Goal: Task Accomplishment & Management: Complete application form

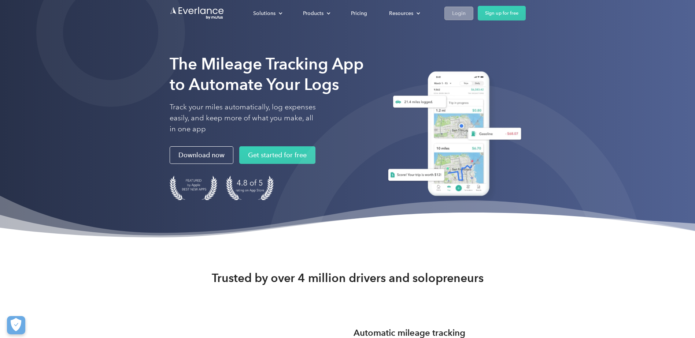
click at [457, 15] on div "Login" at bounding box center [459, 13] width 14 height 9
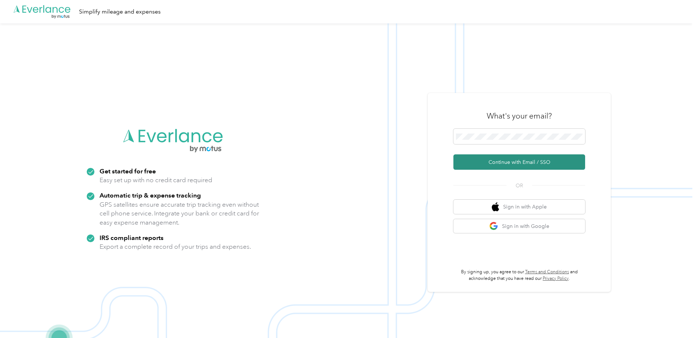
click at [497, 164] on button "Continue with Email / SSO" at bounding box center [520, 162] width 132 height 15
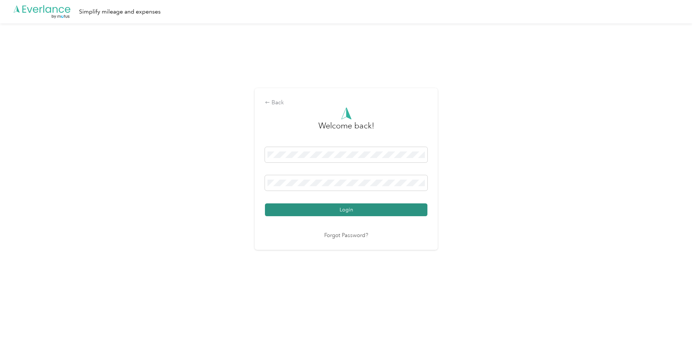
click at [353, 211] on button "Login" at bounding box center [346, 210] width 163 height 13
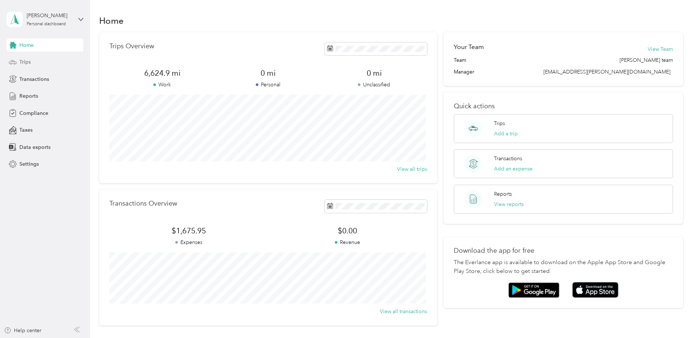
click at [31, 61] on div "Trips" at bounding box center [45, 62] width 77 height 13
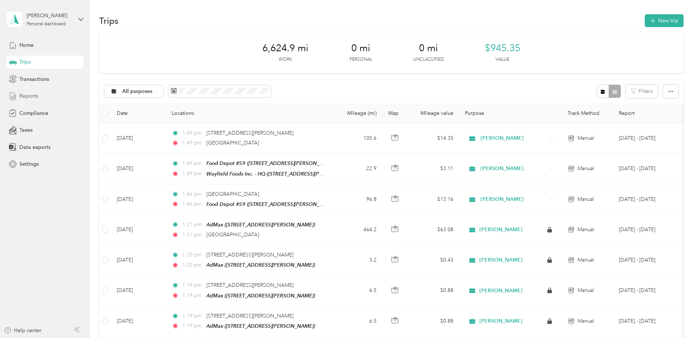
click at [26, 94] on span "Reports" at bounding box center [28, 96] width 19 height 8
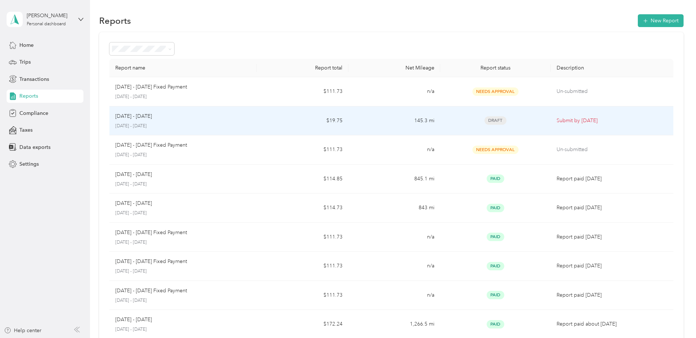
click at [468, 121] on div "Draft" at bounding box center [495, 120] width 99 height 8
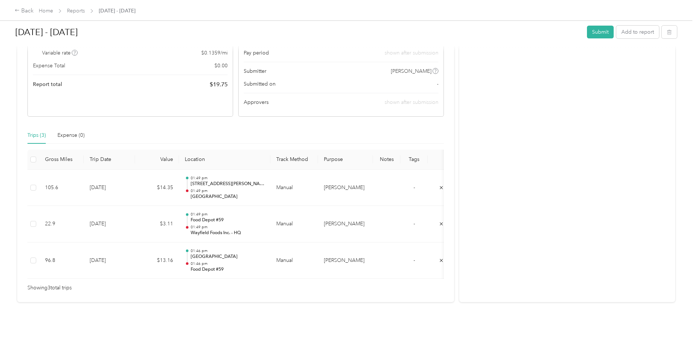
scroll to position [110, 0]
click at [601, 33] on button "Submit" at bounding box center [600, 32] width 27 height 13
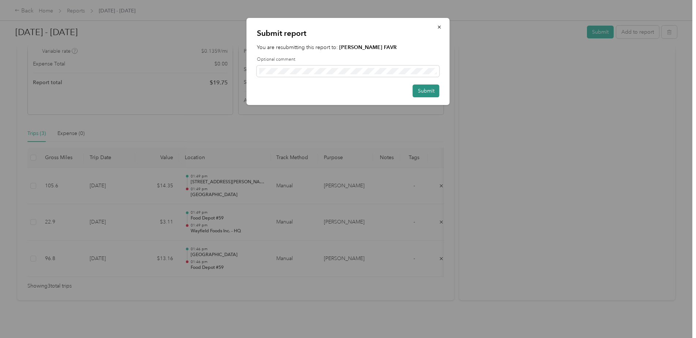
click at [426, 92] on button "Submit" at bounding box center [426, 91] width 27 height 13
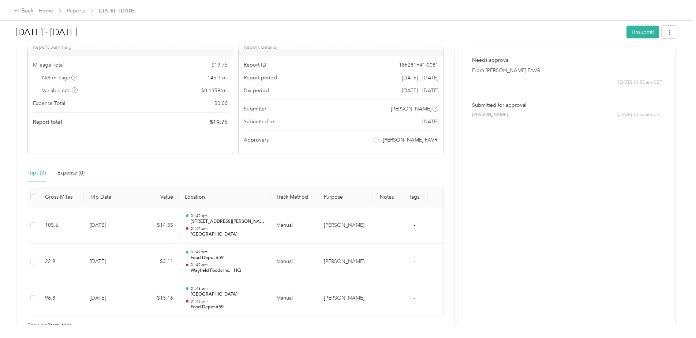
scroll to position [0, 0]
